Goal: Information Seeking & Learning: Learn about a topic

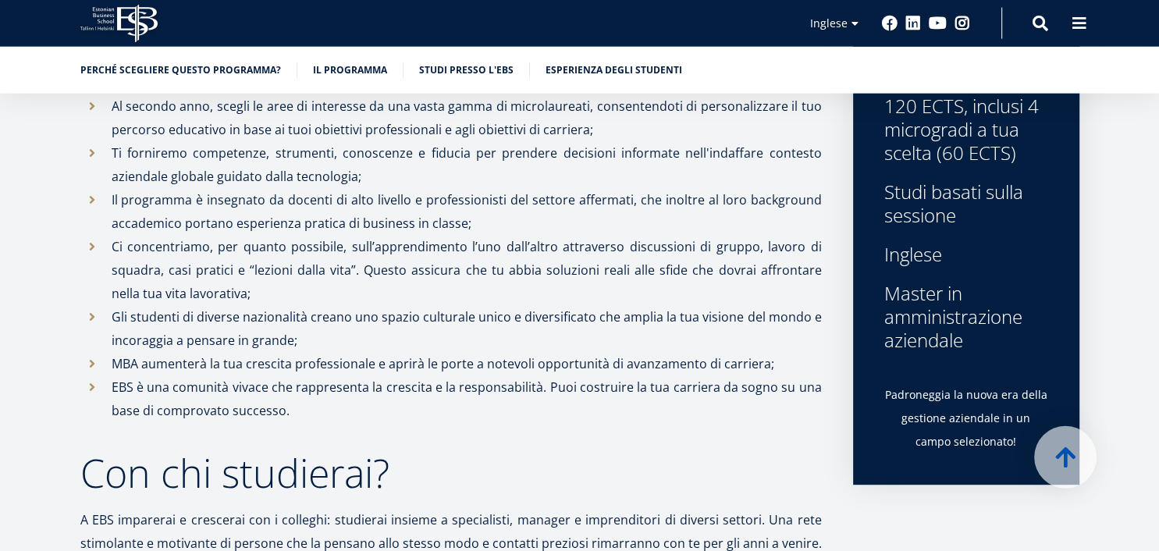
scroll to position [586, 0]
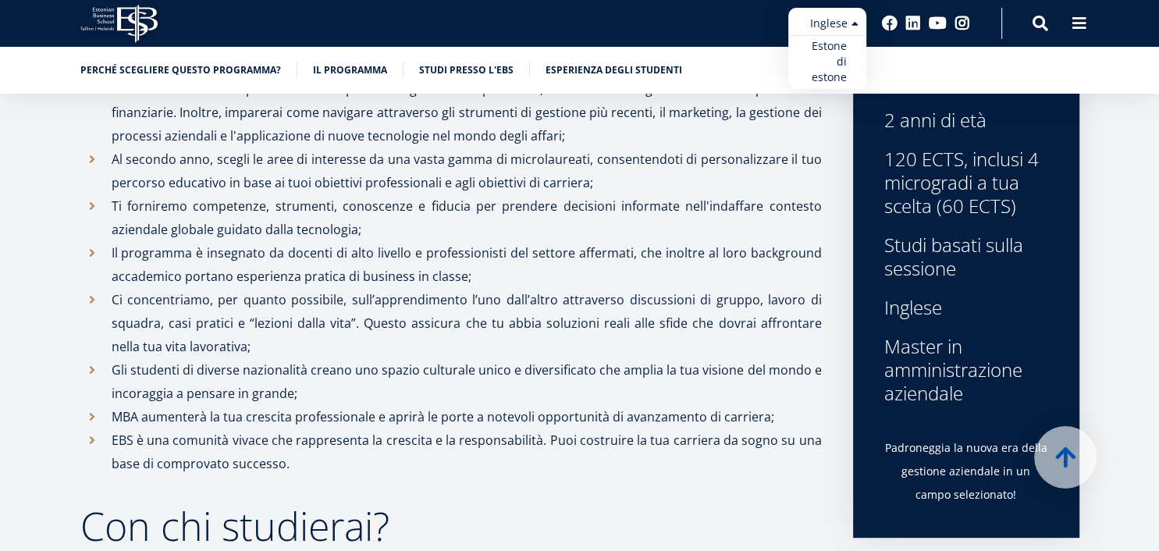
click at [835, 24] on ul "Estone di estone English" at bounding box center [827, 48] width 78 height 81
click at [857, 26] on ul "Estone di estone English" at bounding box center [827, 48] width 78 height 81
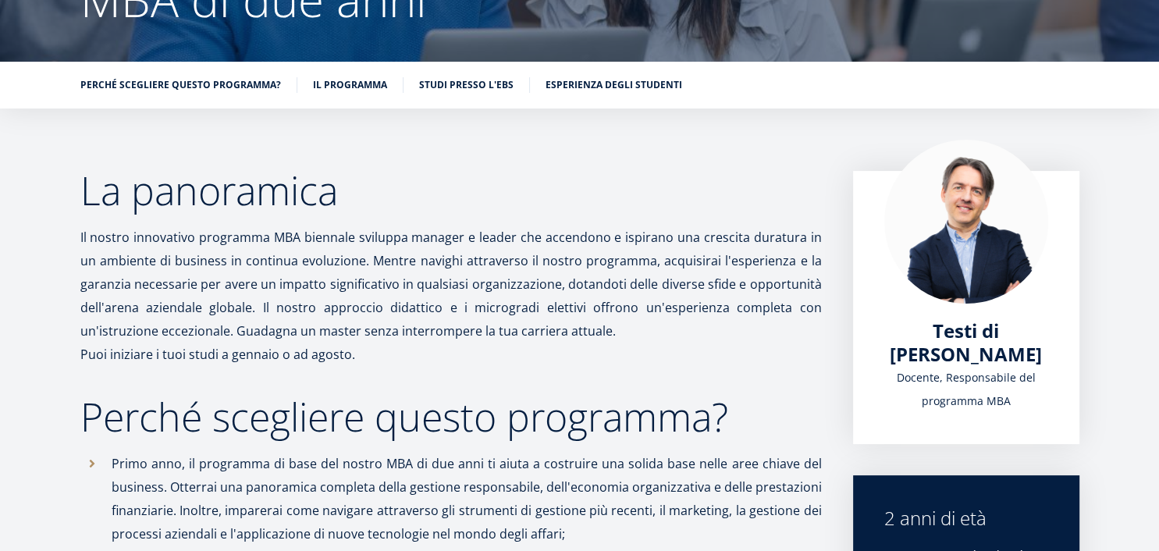
scroll to position [0, 0]
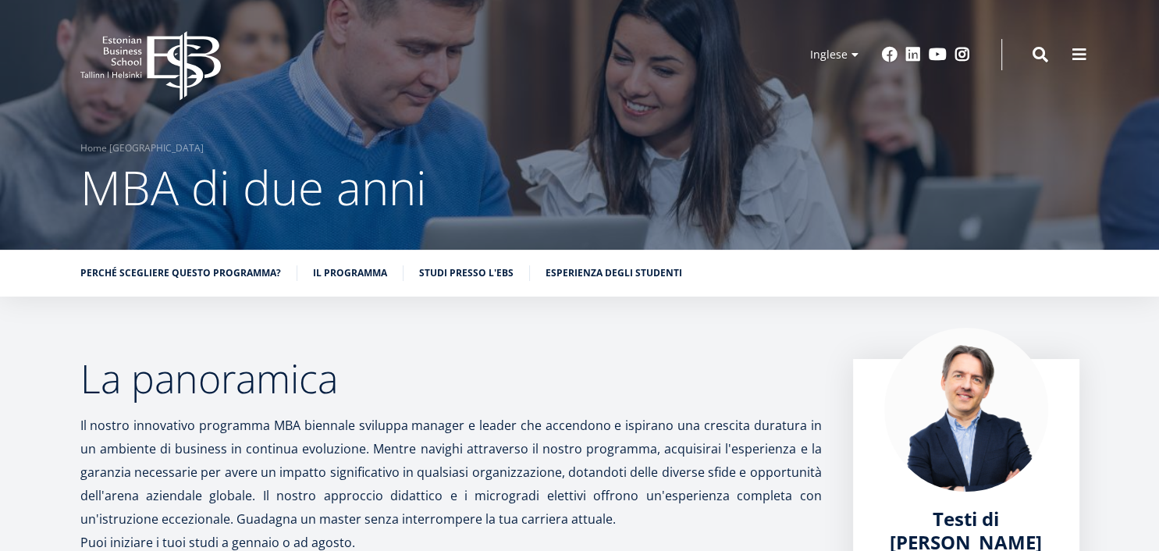
click at [139, 67] on icon "EBS Logo Created with Sketch." at bounding box center [150, 65] width 141 height 69
click at [116, 60] on icon "EBS Logo Created with Sketch." at bounding box center [150, 65] width 141 height 69
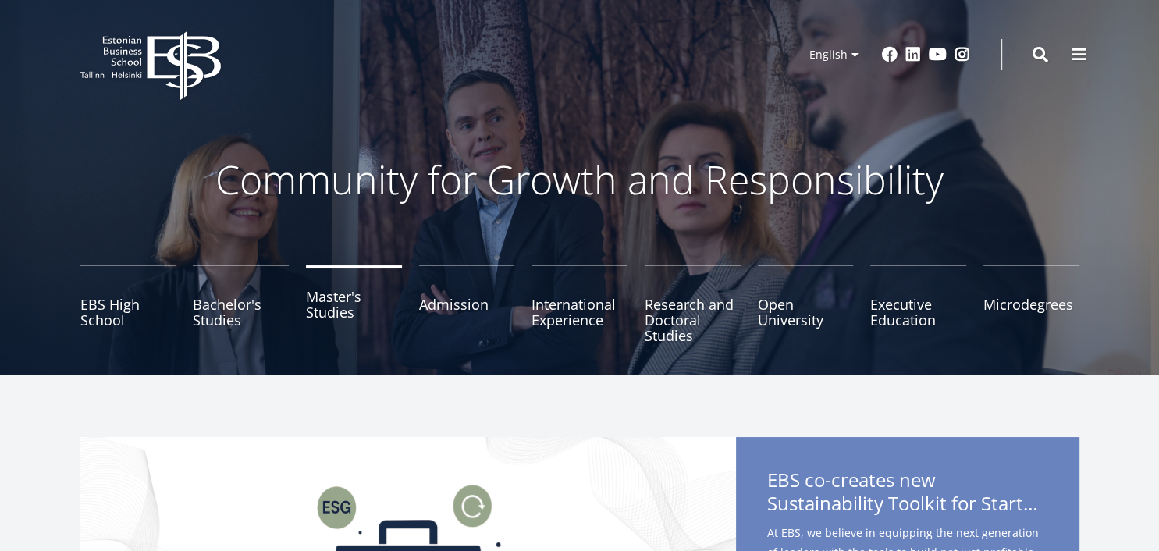
click at [343, 312] on link "Master's Studies" at bounding box center [354, 304] width 96 height 78
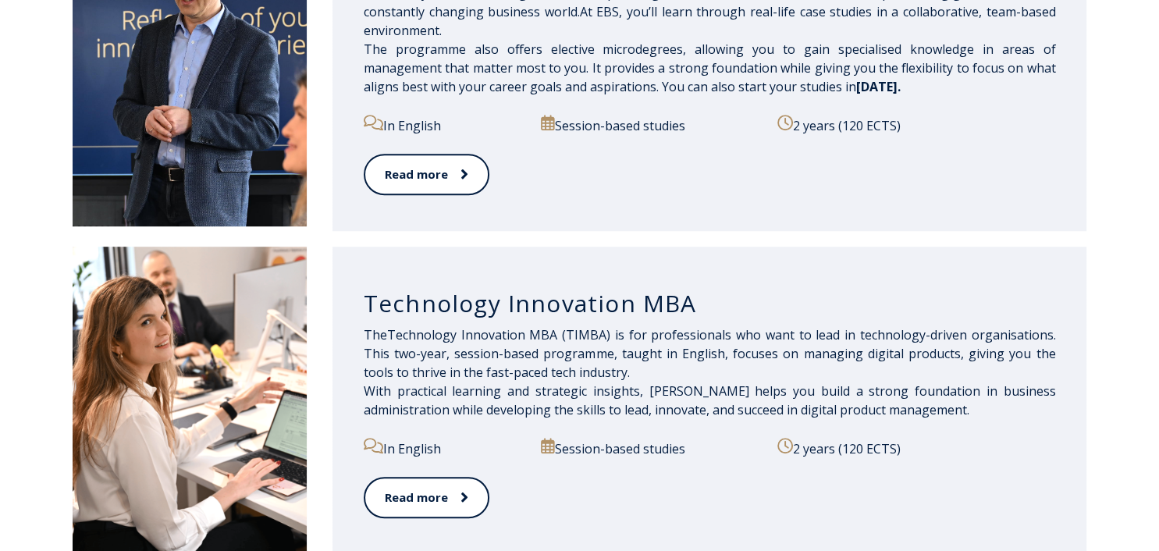
scroll to position [1056, 0]
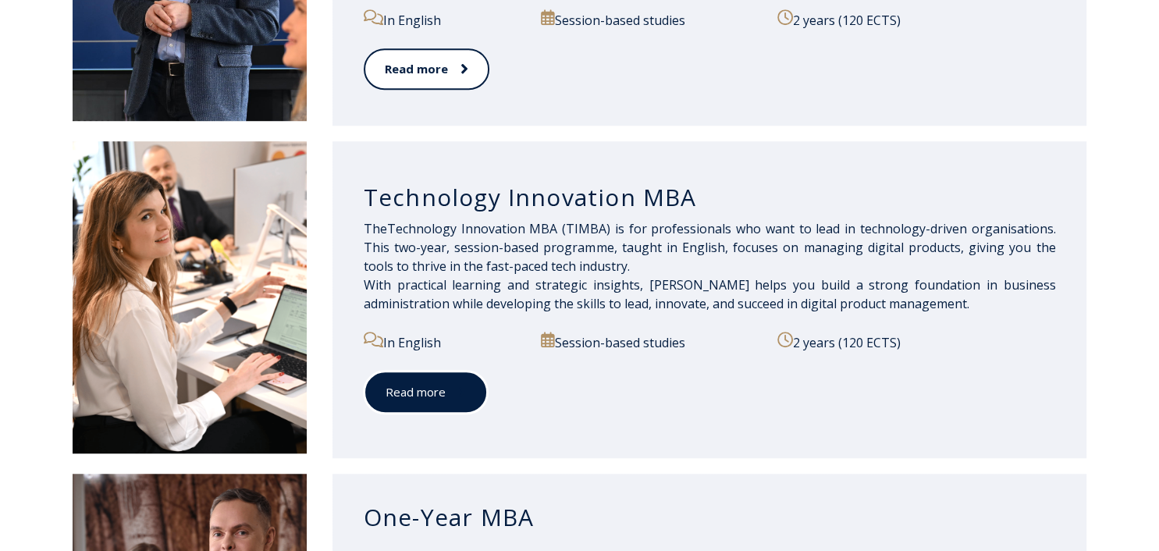
click at [420, 386] on link "Read more" at bounding box center [426, 393] width 124 height 43
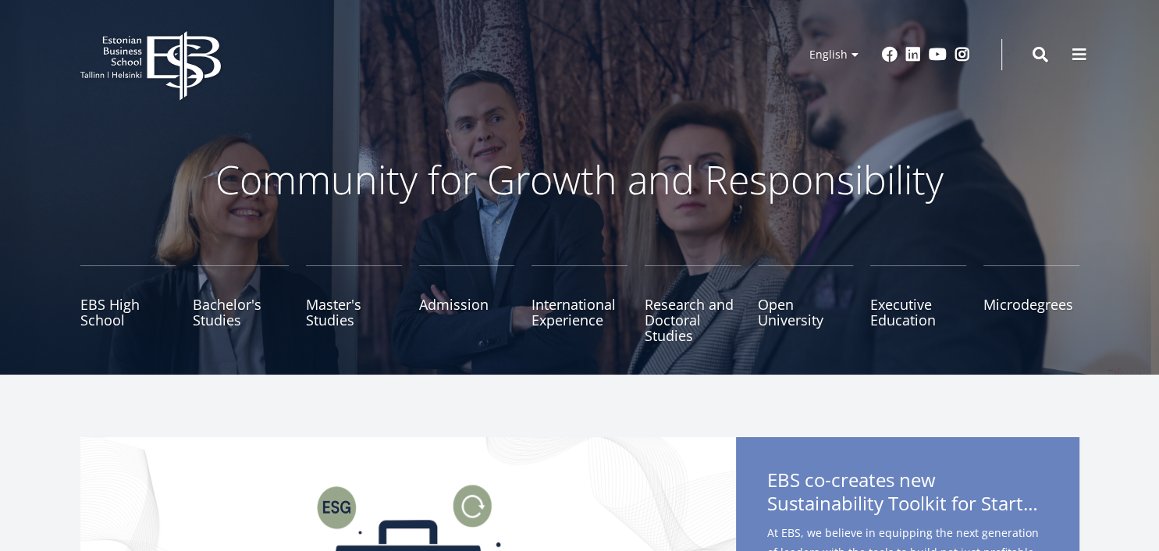
drag, startPoint x: 1159, startPoint y: 105, endPoint x: 1159, endPoint y: 152, distance: 46.8
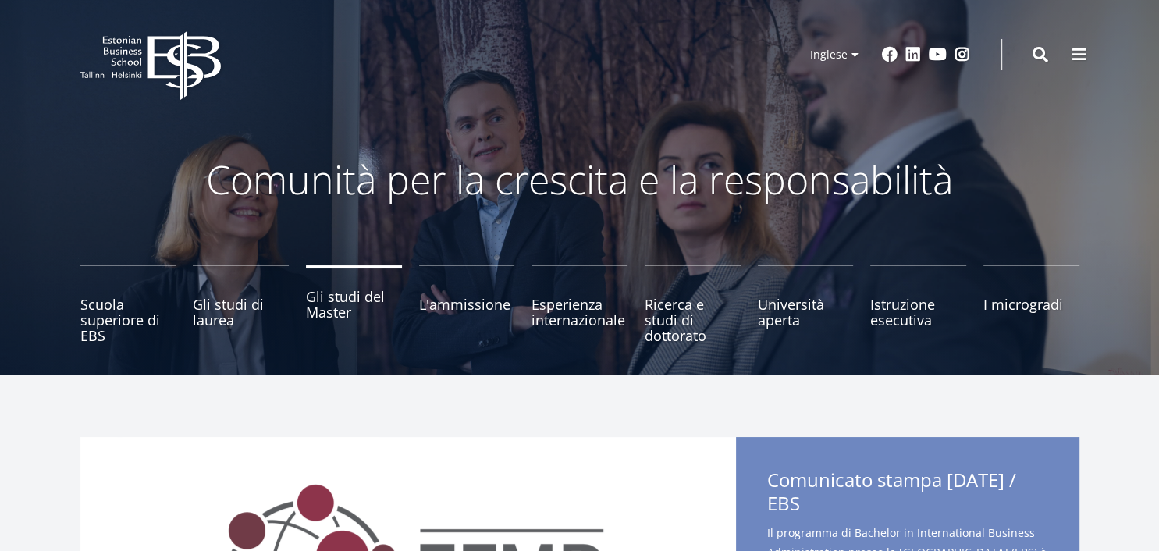
click at [354, 312] on link "Gli studi del Master" at bounding box center [354, 304] width 96 height 78
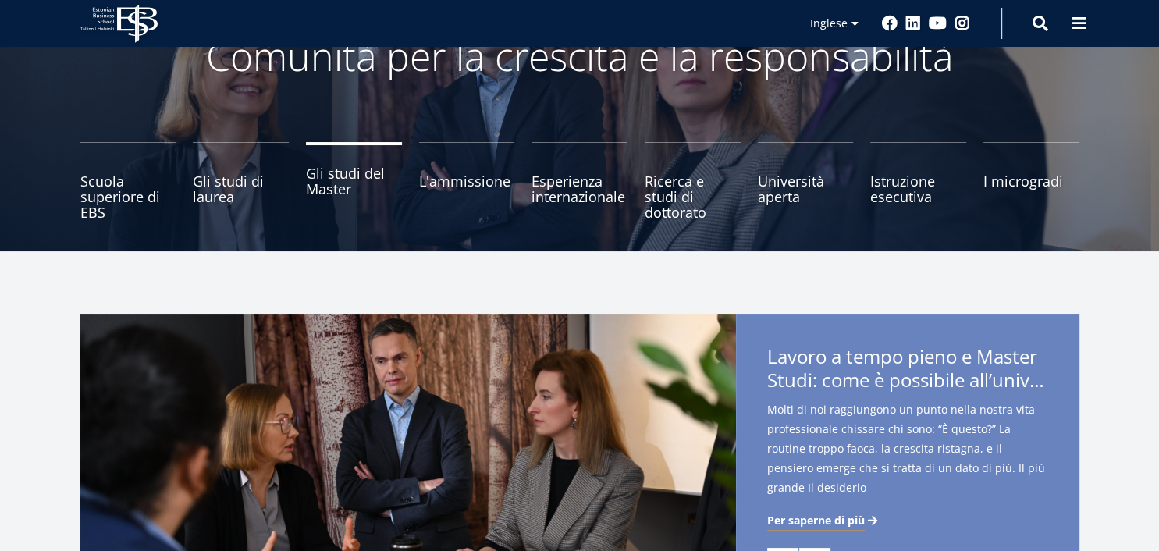
scroll to position [82, 0]
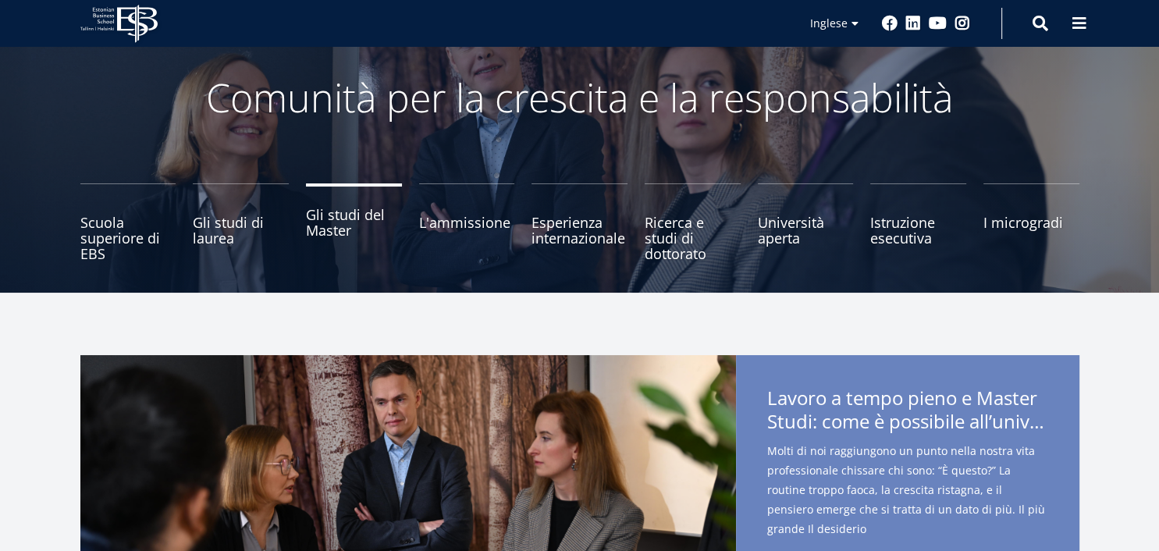
click at [337, 218] on link "Gli studi del Master" at bounding box center [354, 222] width 96 height 78
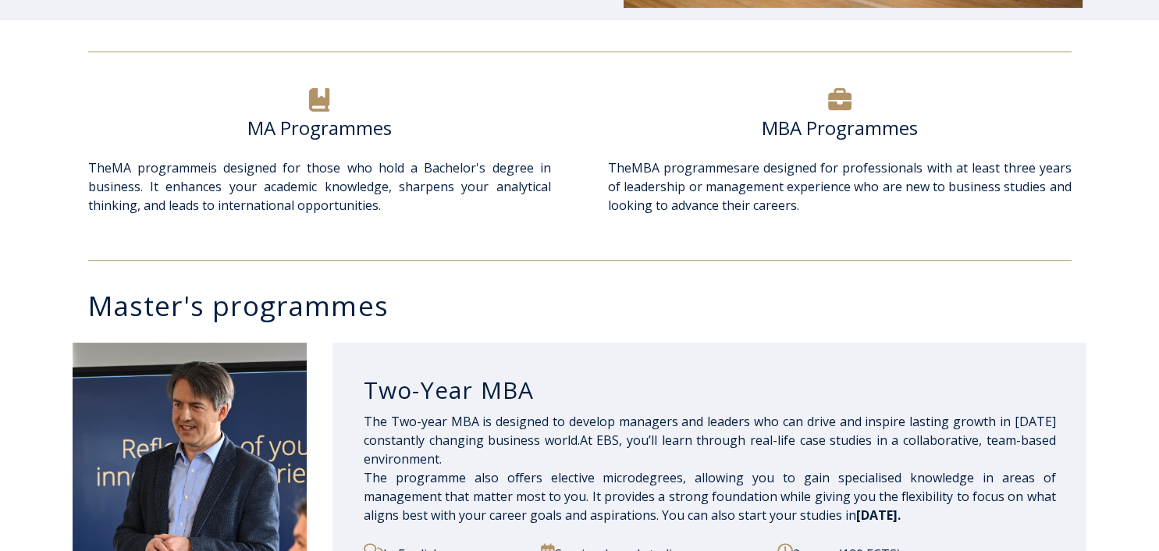
scroll to position [1046, 0]
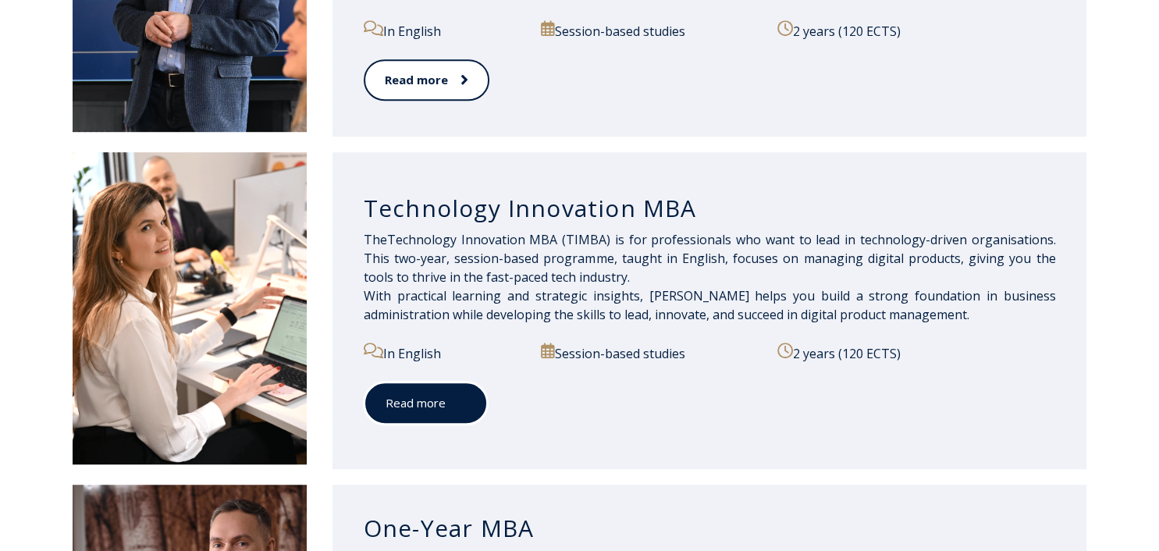
click at [430, 411] on link "Read more" at bounding box center [426, 403] width 124 height 43
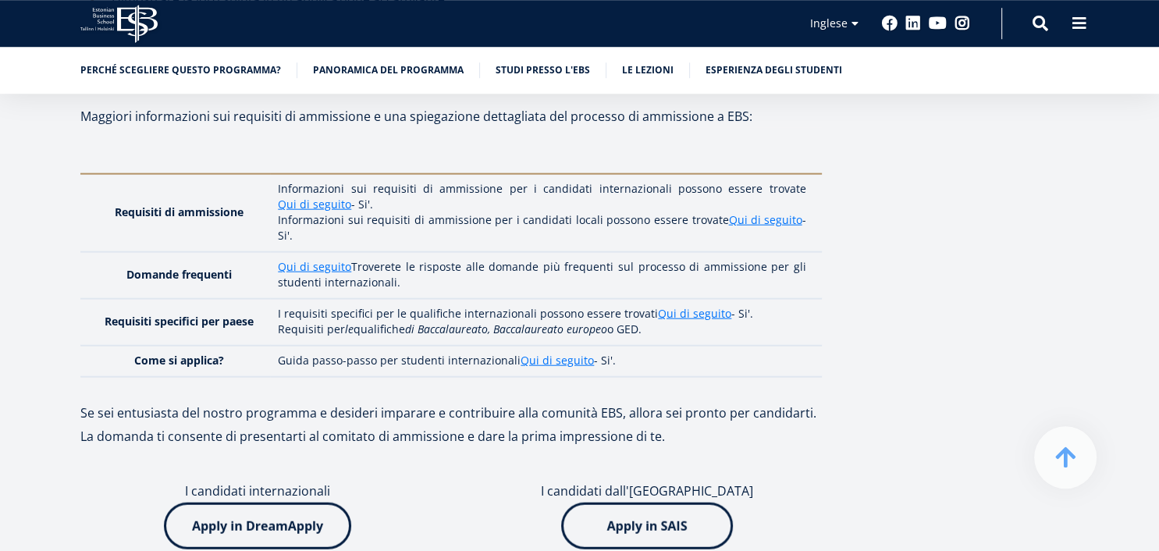
scroll to position [3656, 0]
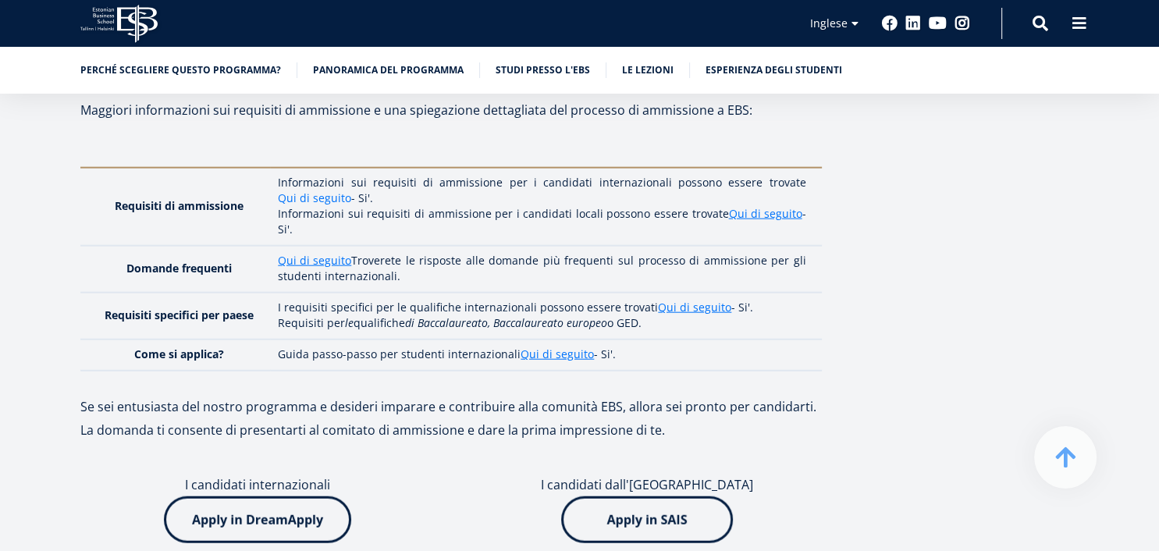
click at [319, 190] on link "Qui di seguito" at bounding box center [314, 198] width 73 height 16
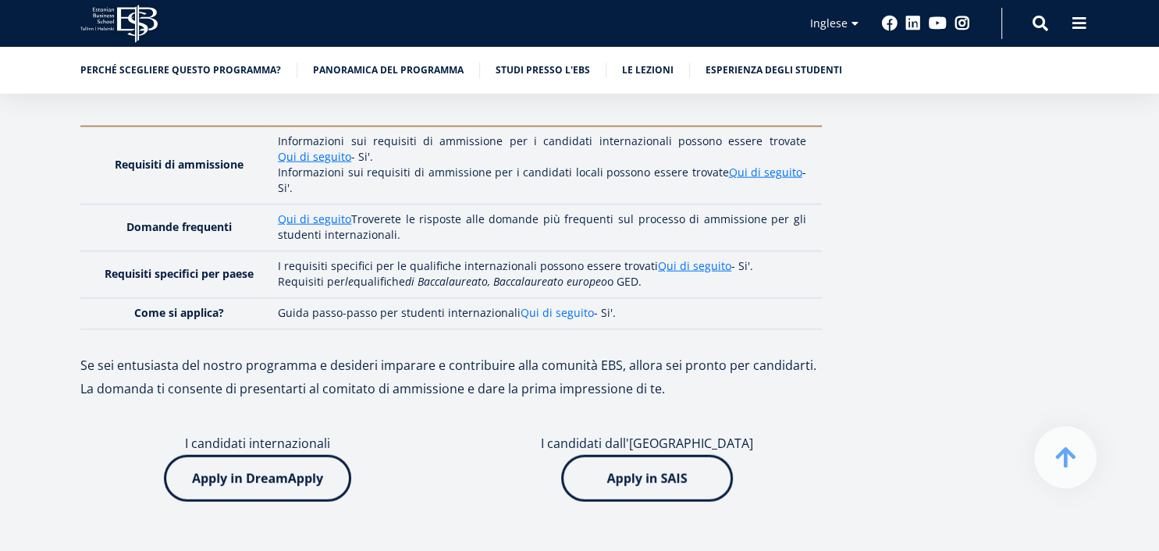
click at [550, 305] on link "Qui di seguito" at bounding box center [557, 313] width 73 height 16
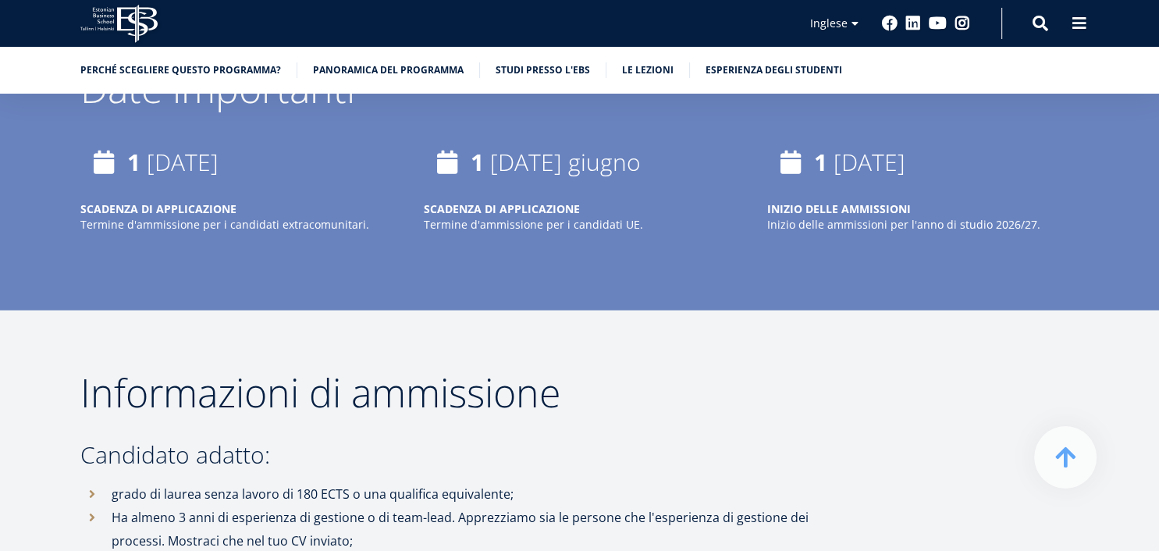
scroll to position [2996, 0]
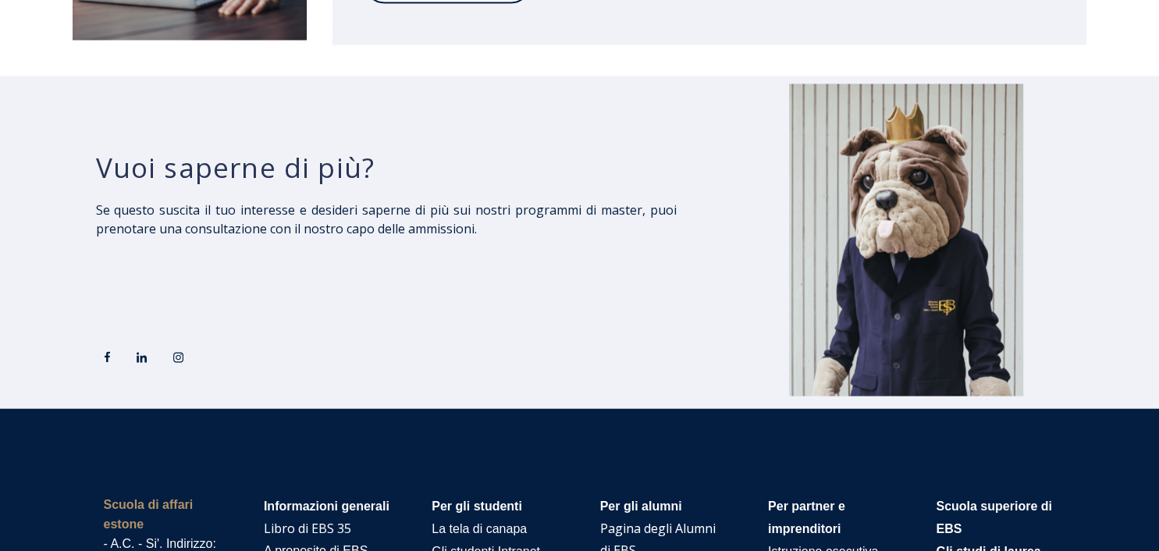
scroll to position [2885, 0]
